Goal: Task Accomplishment & Management: Manage account settings

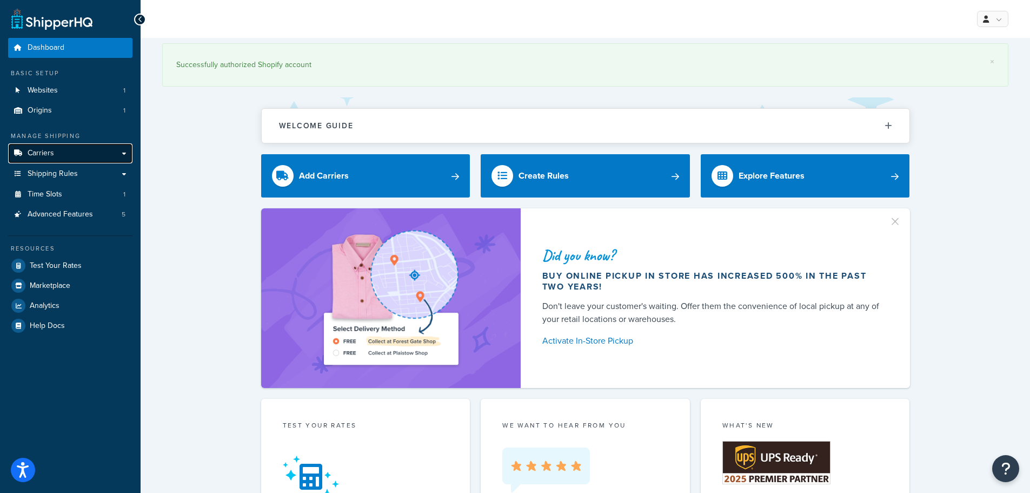
click at [47, 156] on span "Carriers" at bounding box center [41, 153] width 27 height 9
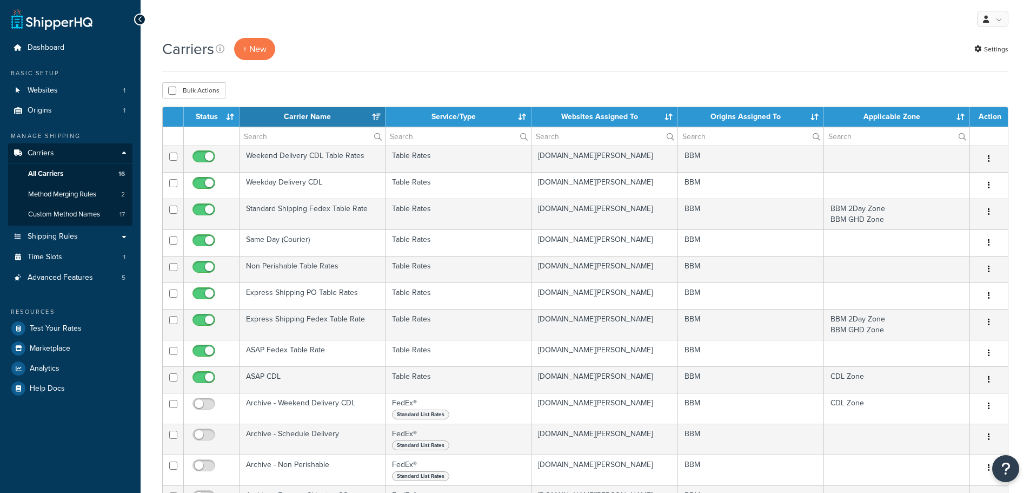
select select "15"
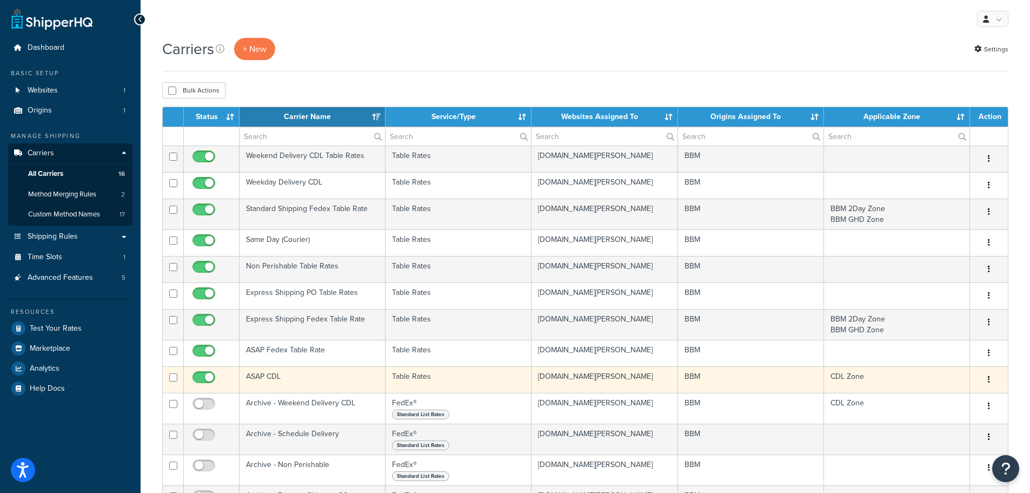
click at [274, 376] on td "ASAP CDL" at bounding box center [313, 379] width 146 height 27
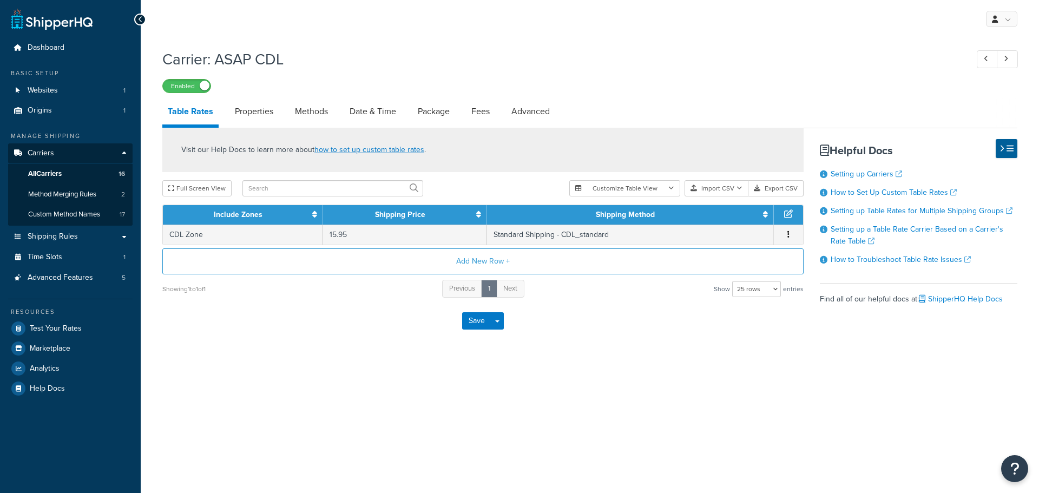
select select "25"
click at [368, 112] on link "Date & Time" at bounding box center [372, 111] width 57 height 26
